Goal: Task Accomplishment & Management: Manage account settings

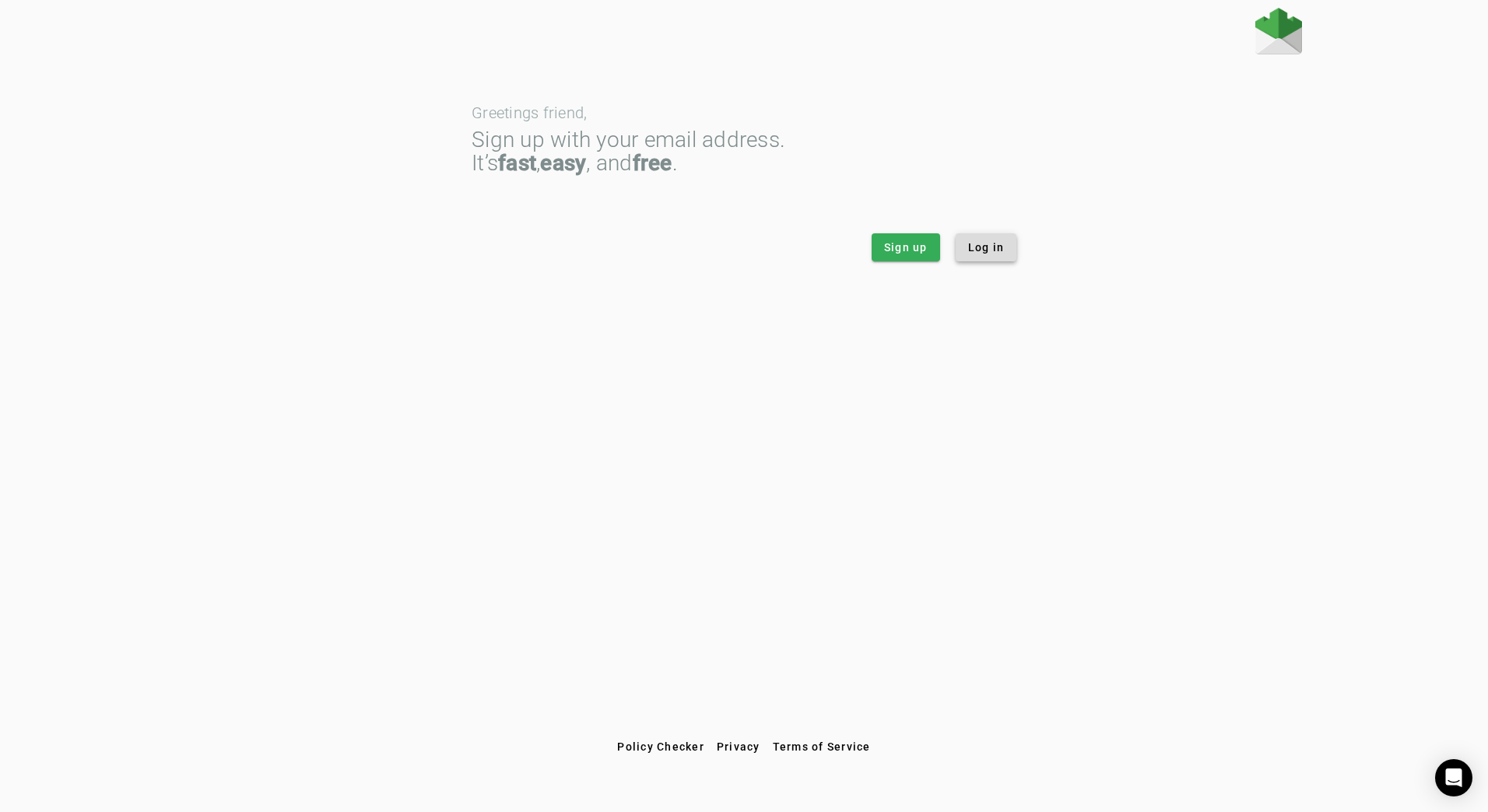
click at [984, 252] on span "Log in" at bounding box center [986, 247] width 36 height 16
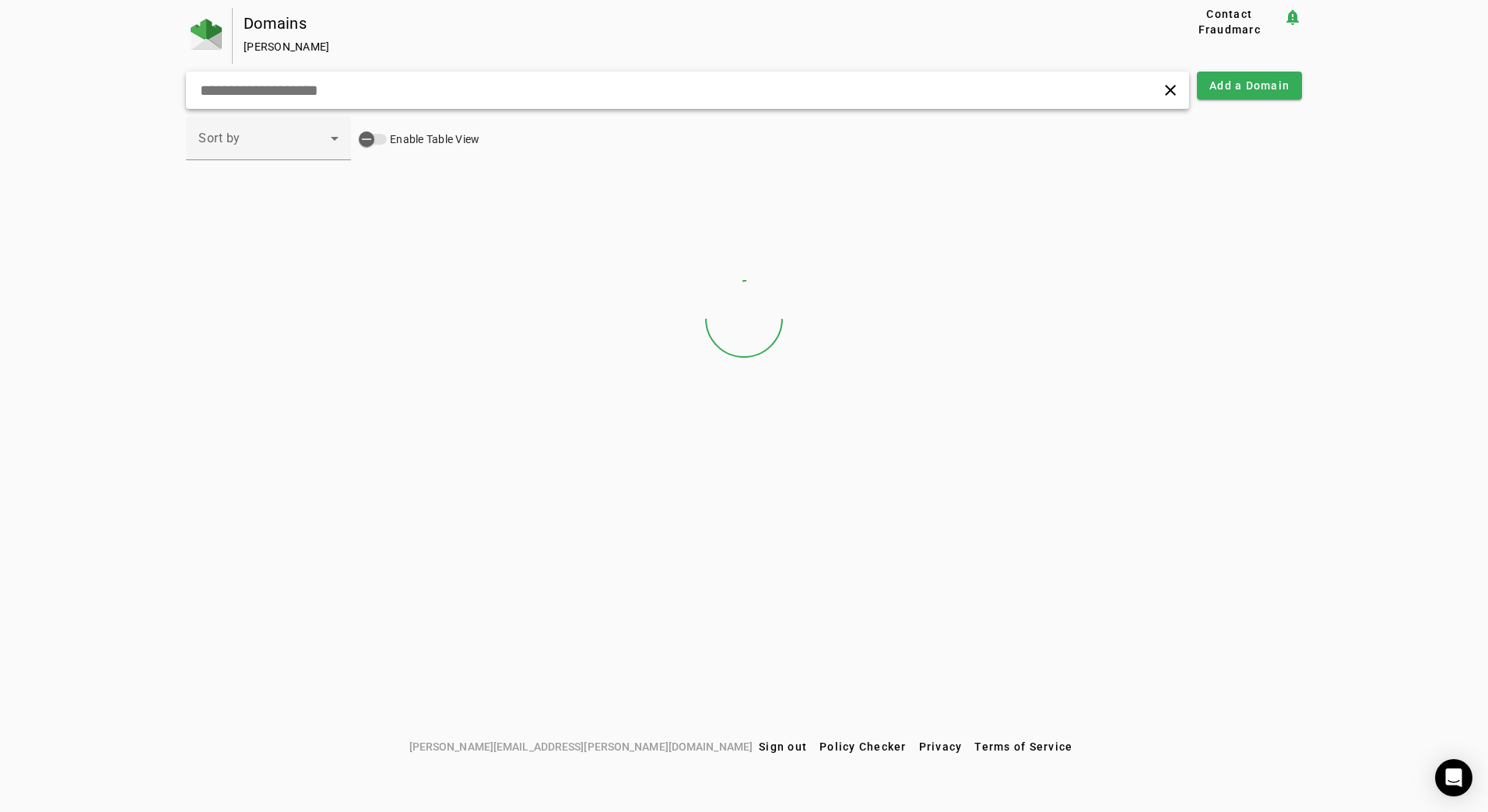
click at [411, 97] on input "text" at bounding box center [474, 90] width 551 height 19
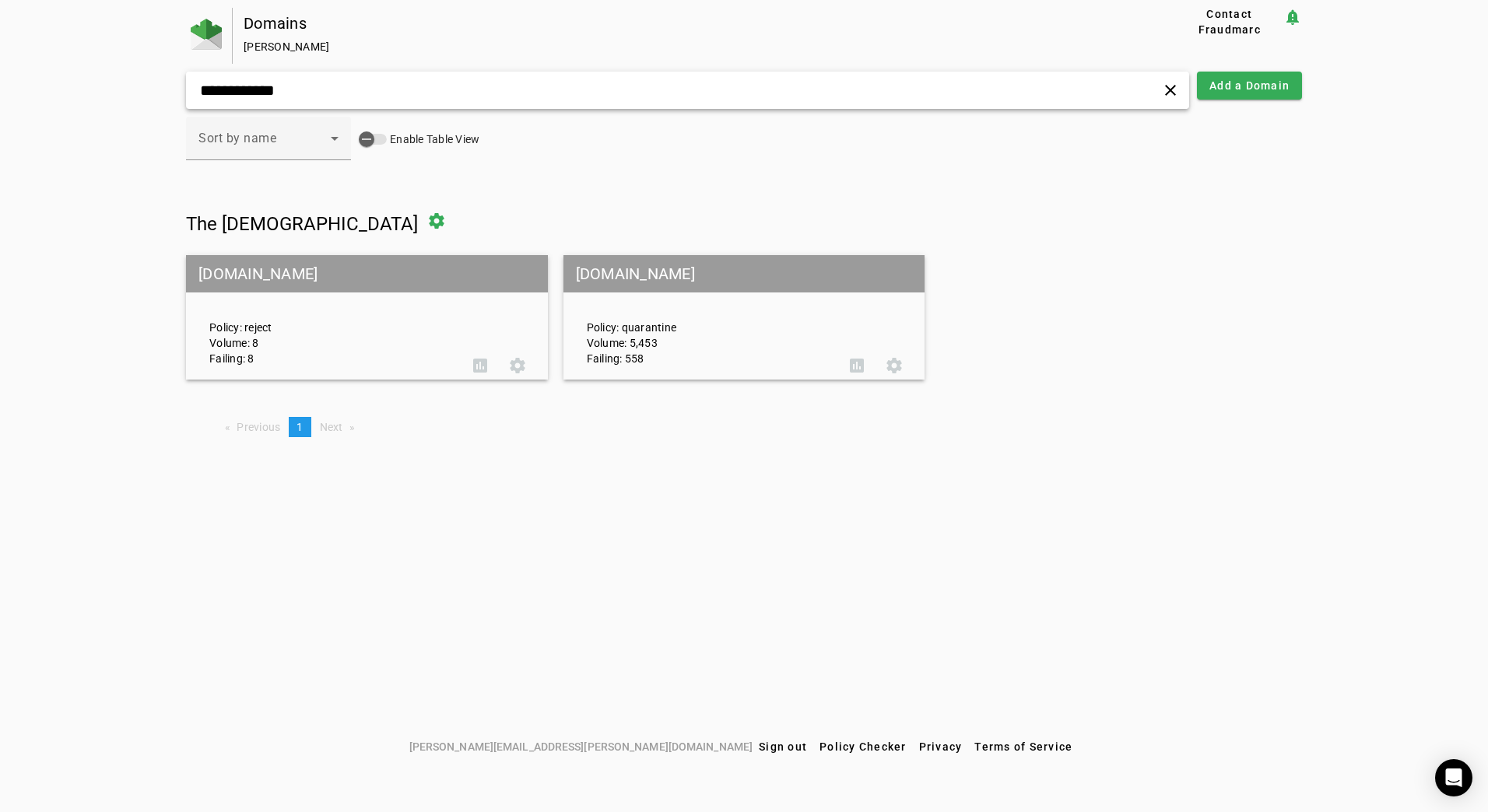
type input "**********"
click at [448, 315] on div "Policy: reject Volume: 8 Failing: 8" at bounding box center [330, 317] width 264 height 97
click at [599, 304] on div "Policy: quarantine Volume: 5,453 Failing: 558" at bounding box center [706, 317] width 264 height 97
click at [623, 314] on div "Policy: quarantine Volume: 5,453 Failing: 558" at bounding box center [706, 317] width 264 height 97
click at [898, 371] on span at bounding box center [894, 366] width 37 height 37
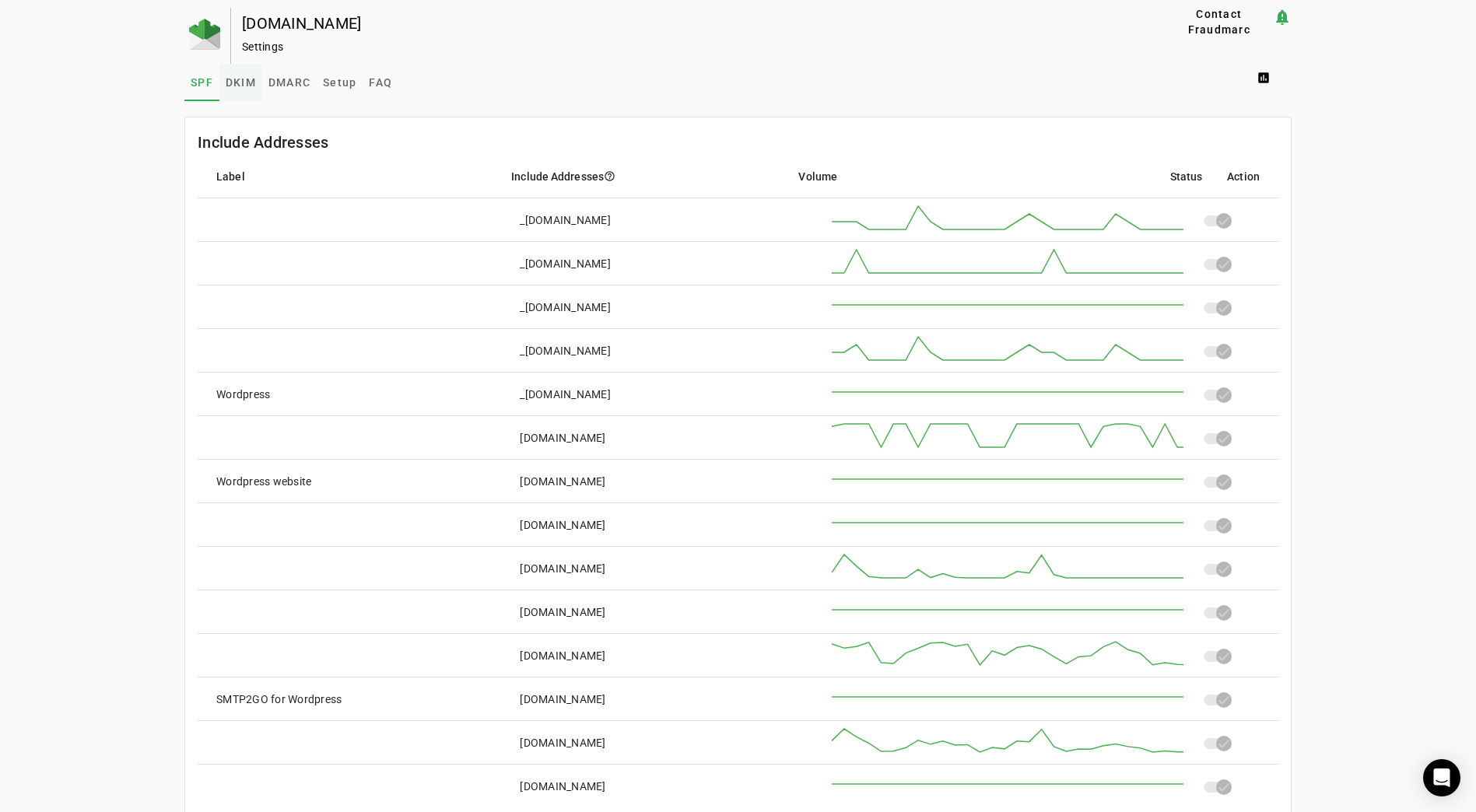
click at [251, 84] on span "DKIM" at bounding box center [240, 83] width 31 height 11
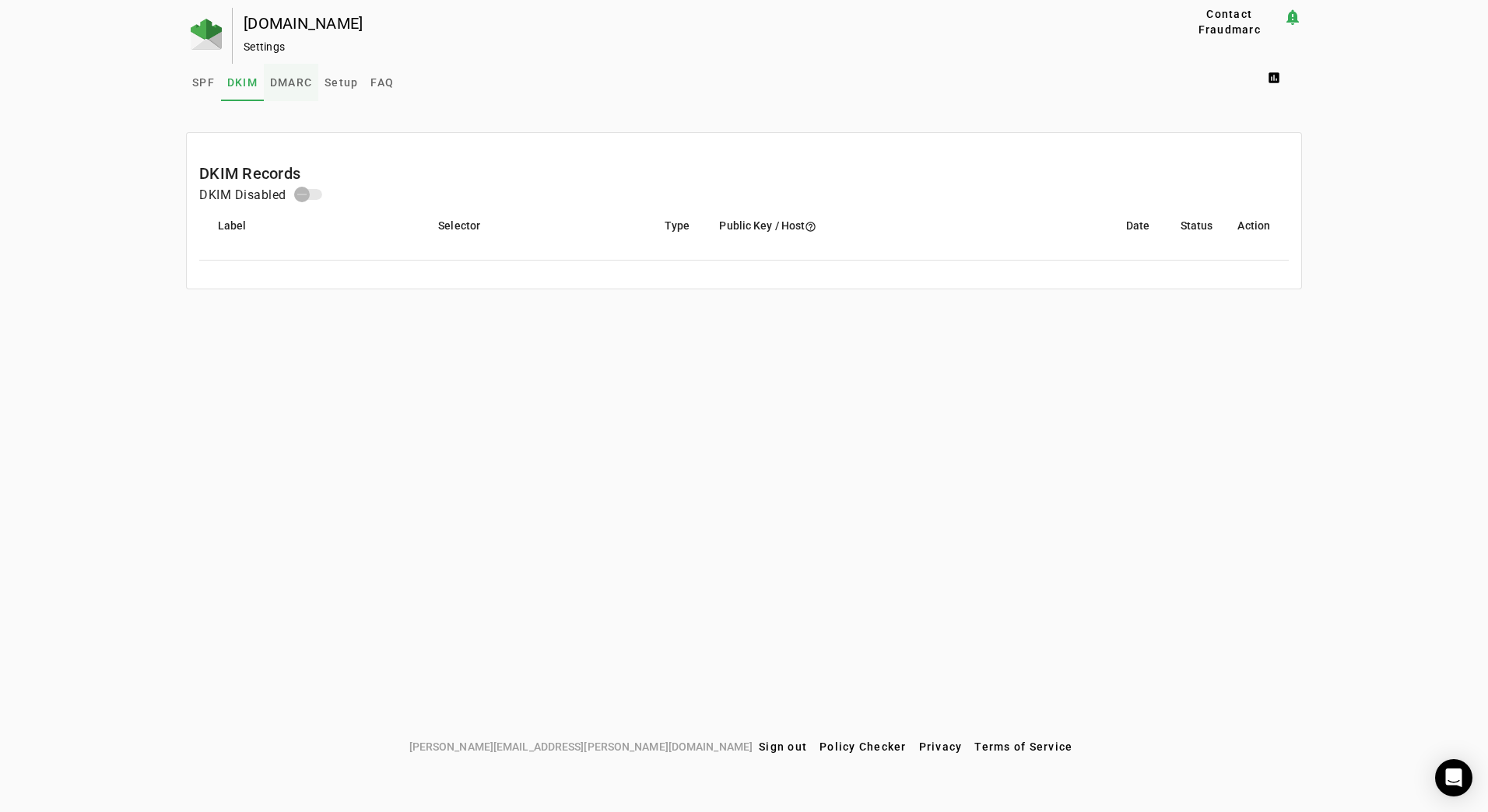
click at [279, 83] on span "DMARC" at bounding box center [291, 83] width 42 height 11
click at [341, 77] on span "Setup" at bounding box center [342, 83] width 33 height 11
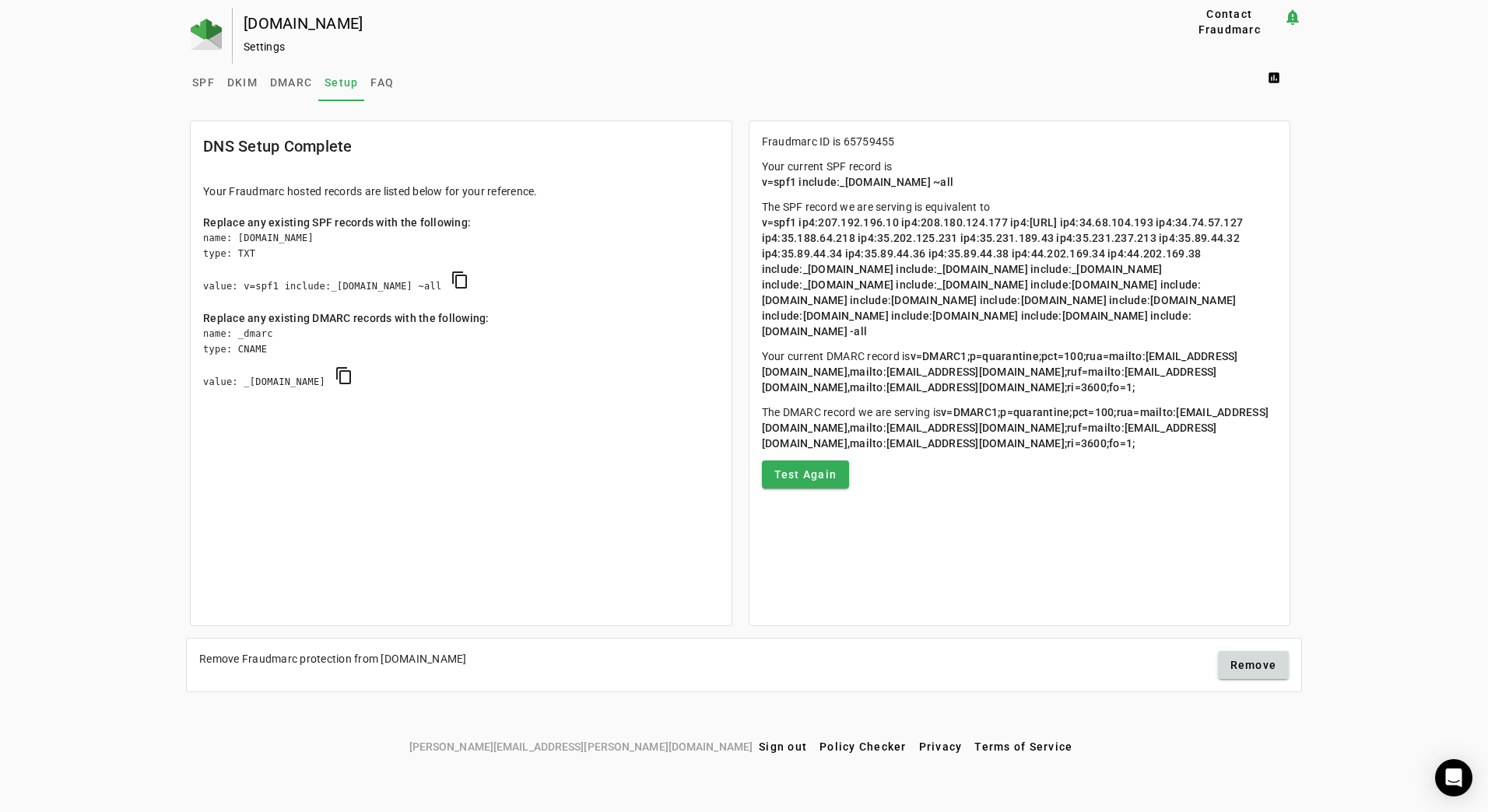
click at [1289, 305] on mat-card "Fraudmarc ID is 65759455 Your current SPF record is v=spf1 include:_s65759455.f…" at bounding box center [1019, 373] width 542 height 506
